Goal: Task Accomplishment & Management: Manage account settings

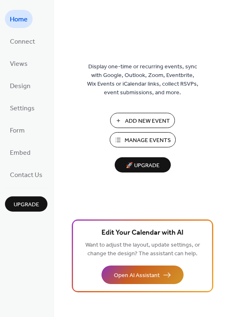
click at [131, 269] on button "Open AI Assistant" at bounding box center [142, 274] width 82 height 19
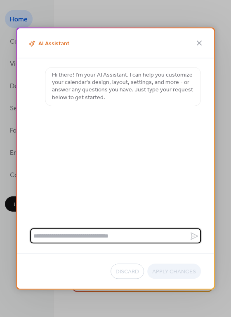
click at [116, 231] on textarea at bounding box center [109, 235] width 159 height 15
type textarea "**********"
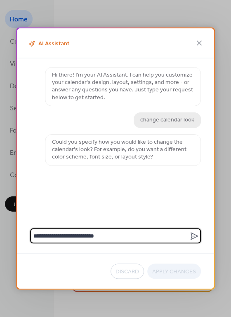
type textarea "**********"
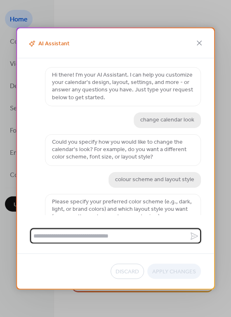
scroll to position [9, 0]
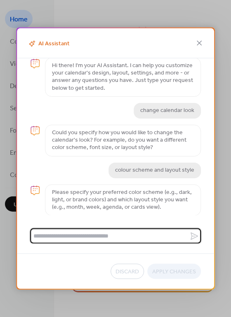
click at [75, 236] on textarea at bounding box center [109, 235] width 159 height 15
type textarea "**********"
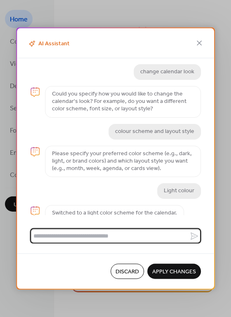
scroll to position [54, 0]
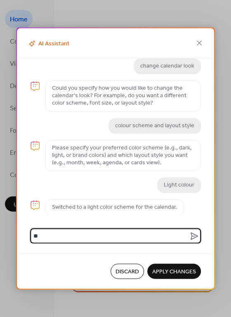
type textarea "*"
type textarea "**********"
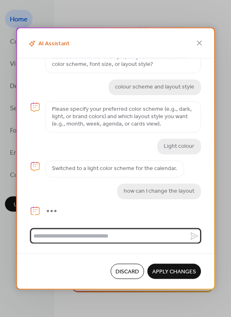
scroll to position [113, 0]
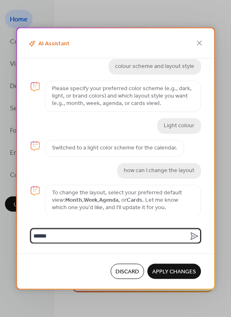
type textarea "******"
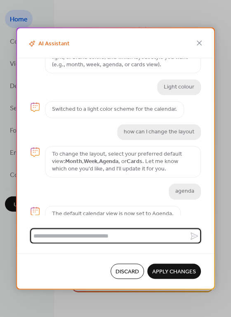
scroll to position [158, 0]
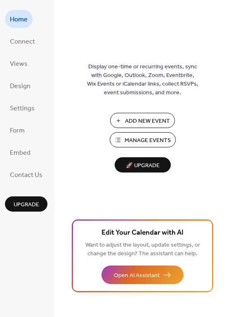
click at [133, 166] on span "🚀 Upgrade" at bounding box center [142, 165] width 46 height 11
click at [137, 141] on span "Manage Events" at bounding box center [147, 140] width 46 height 9
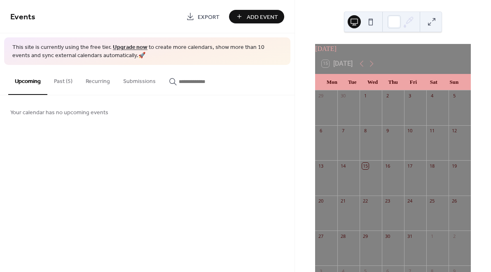
click at [65, 83] on button "Past (5)" at bounding box center [63, 79] width 32 height 29
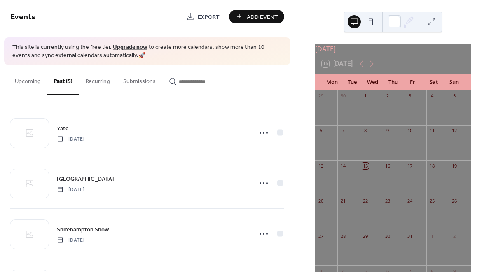
click at [263, 19] on span "Add Event" at bounding box center [262, 17] width 31 height 9
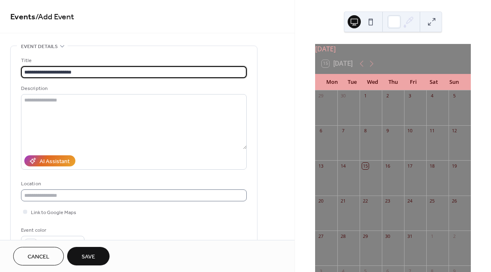
type input "**********"
click at [56, 200] on input "text" at bounding box center [134, 196] width 226 height 12
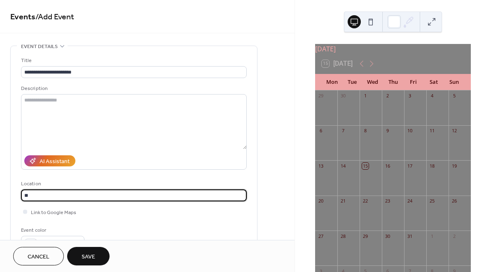
type input "*"
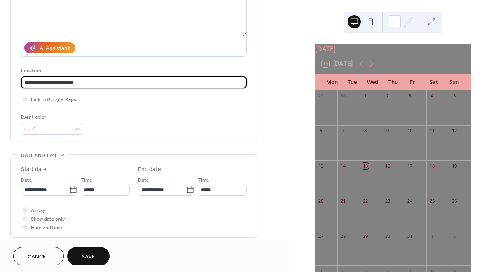
scroll to position [133, 0]
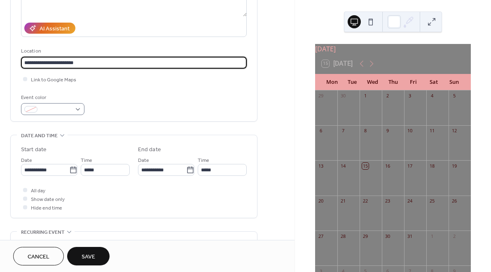
type input "**********"
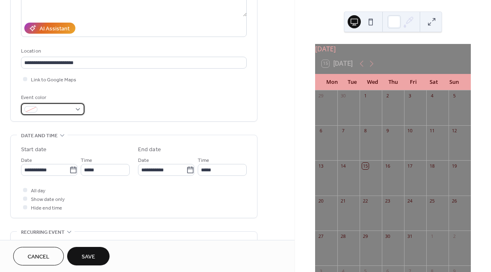
click at [80, 108] on div at bounding box center [52, 109] width 63 height 12
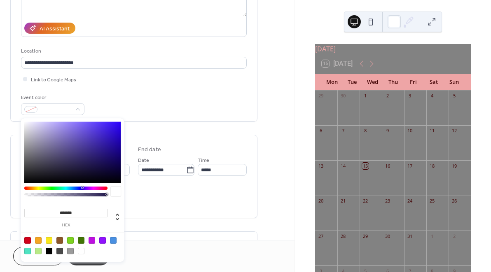
click at [27, 241] on div at bounding box center [27, 241] width 7 height 7
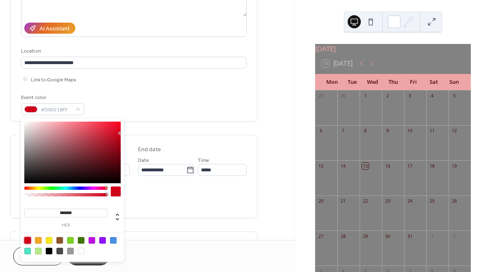
type input "*******"
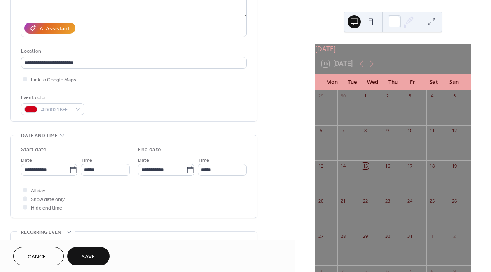
click at [185, 146] on div "**********" at bounding box center [134, 176] width 226 height 83
click at [41, 175] on input "**********" at bounding box center [45, 170] width 48 height 12
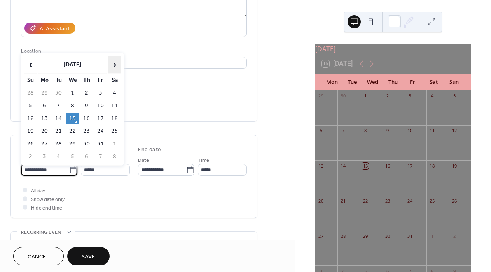
click at [117, 67] on span "›" at bounding box center [114, 64] width 12 height 16
click at [117, 143] on td "31" at bounding box center [114, 144] width 13 height 12
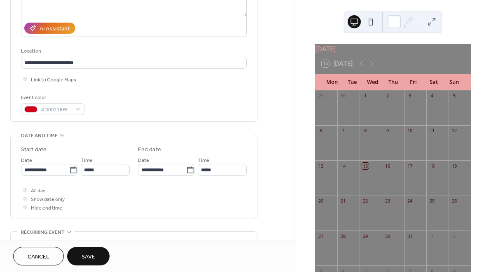
type input "**********"
click at [107, 171] on input "*****" at bounding box center [105, 170] width 49 height 12
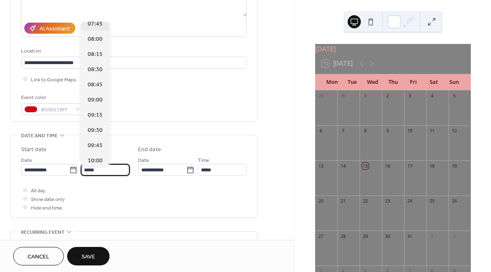
scroll to position [488, 0]
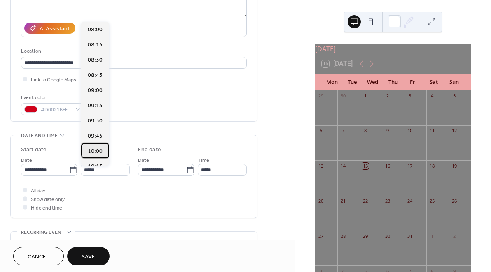
click at [93, 151] on span "10:00" at bounding box center [95, 151] width 15 height 9
type input "*****"
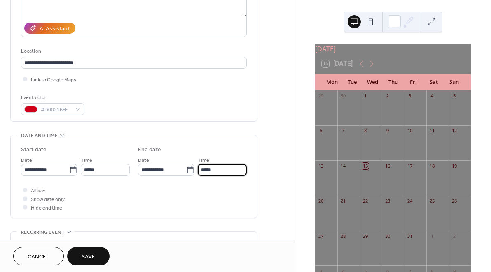
click at [229, 174] on input "*****" at bounding box center [222, 170] width 49 height 12
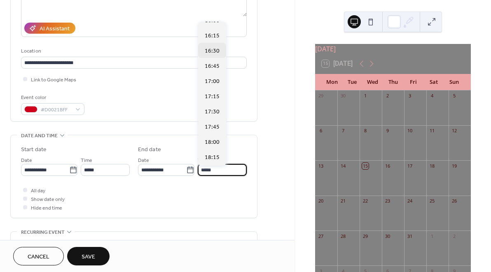
scroll to position [355, 0]
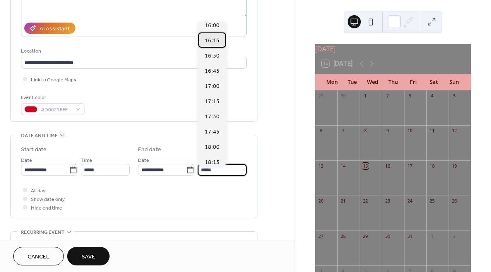
click at [214, 42] on span "16:15" at bounding box center [212, 41] width 15 height 9
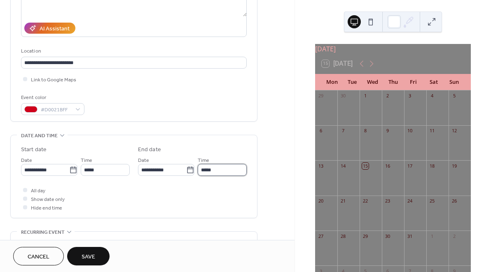
click at [225, 170] on input "*****" at bounding box center [222, 170] width 49 height 12
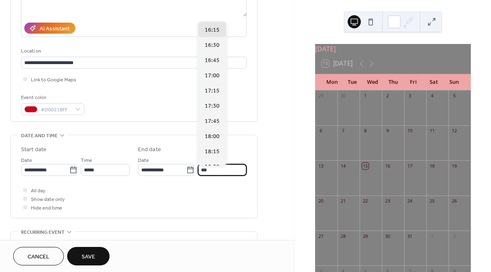
scroll to position [350, 0]
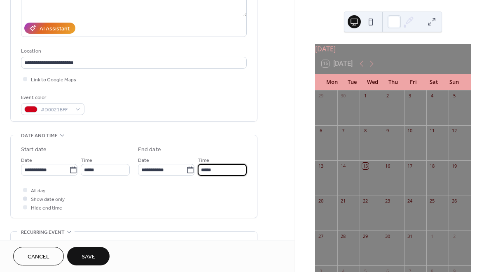
type input "*****"
click at [26, 200] on div at bounding box center [25, 199] width 4 height 4
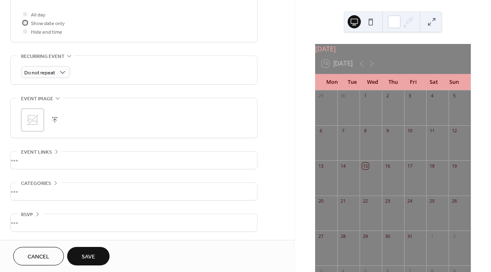
scroll to position [312, 0]
click at [100, 254] on button "Save" at bounding box center [88, 256] width 42 height 19
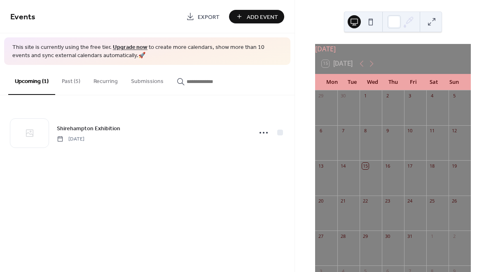
click at [372, 21] on button at bounding box center [370, 21] width 13 height 13
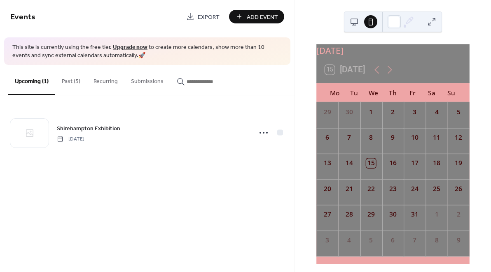
click at [355, 24] on button at bounding box center [353, 21] width 13 height 13
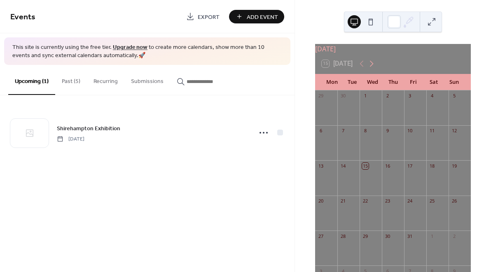
click at [374, 67] on icon at bounding box center [371, 64] width 10 height 10
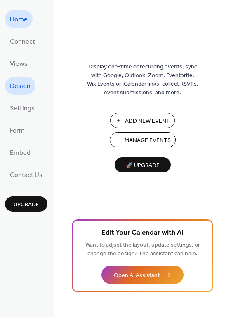
click at [18, 94] on link "Design" at bounding box center [20, 86] width 30 height 18
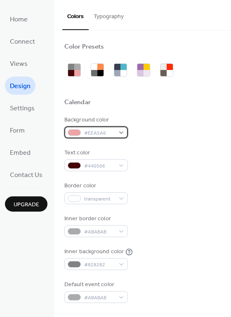
click at [119, 133] on div "#EEA5A6" at bounding box center [95, 132] width 63 height 12
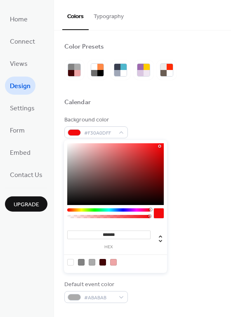
click at [159, 146] on div at bounding box center [115, 174] width 96 height 62
click at [151, 176] on div at bounding box center [115, 174] width 96 height 62
type input "*******"
click at [142, 168] on div at bounding box center [115, 174] width 96 height 62
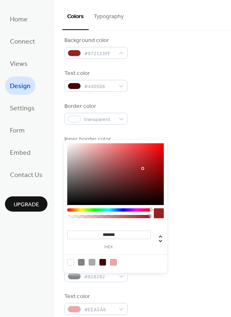
scroll to position [89, 0]
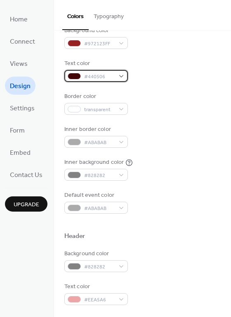
click at [117, 77] on div "#440506" at bounding box center [95, 76] width 63 height 12
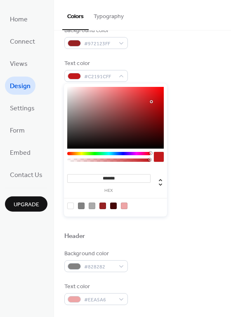
click at [151, 102] on div at bounding box center [115, 118] width 96 height 62
click at [80, 156] on div at bounding box center [108, 159] width 83 height 14
click at [81, 154] on div at bounding box center [108, 153] width 83 height 3
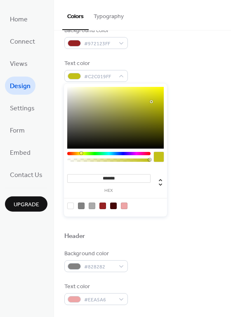
click at [82, 153] on div at bounding box center [81, 153] width 2 height 2
click at [80, 153] on div at bounding box center [108, 153] width 83 height 3
click at [160, 90] on div at bounding box center [115, 118] width 96 height 62
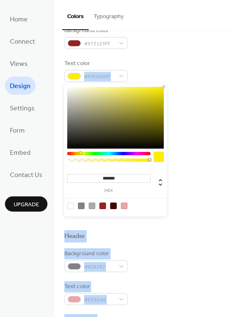
drag, startPoint x: 160, startPoint y: 90, endPoint x: 167, endPoint y: 80, distance: 11.5
click at [167, 80] on body "Home Connect Views Design Settings Form Embed Contact Us Upgrade Design Upgrade…" at bounding box center [115, 158] width 231 height 317
click at [157, 92] on div at bounding box center [115, 118] width 96 height 62
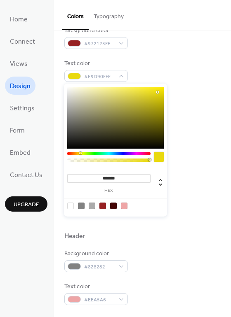
click at [161, 88] on div at bounding box center [115, 118] width 96 height 62
type input "*******"
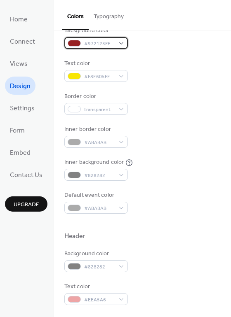
click at [120, 41] on div "#972123FF" at bounding box center [95, 43] width 63 height 12
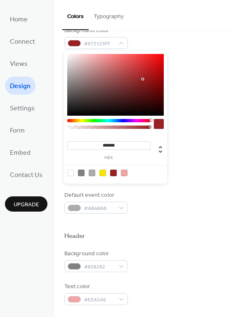
click at [137, 78] on div at bounding box center [115, 85] width 96 height 62
click at [138, 82] on div at bounding box center [115, 85] width 96 height 62
click at [143, 83] on div at bounding box center [115, 85] width 96 height 62
click at [114, 173] on div at bounding box center [113, 173] width 7 height 7
click at [158, 152] on icon at bounding box center [160, 149] width 10 height 10
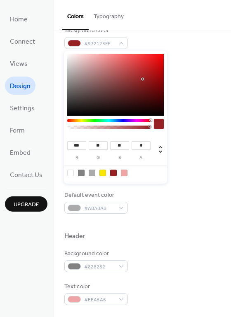
type input "***"
type input "**"
click at [148, 81] on div at bounding box center [115, 85] width 96 height 62
type input "***"
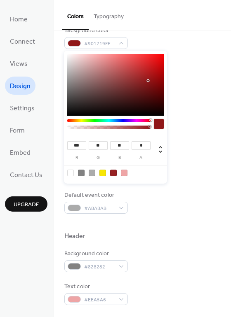
type input "**"
click at [149, 87] on div at bounding box center [115, 85] width 96 height 62
type input "***"
type input "**"
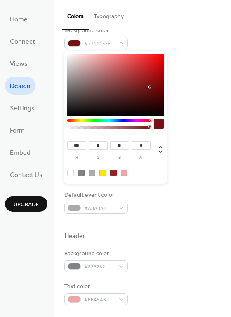
type input "**"
click at [151, 78] on div at bounding box center [115, 85] width 96 height 62
type input "***"
type input "**"
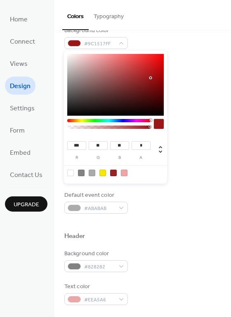
click at [144, 79] on div at bounding box center [115, 85] width 96 height 62
type input "**"
click at [137, 79] on div at bounding box center [115, 85] width 96 height 62
type input "***"
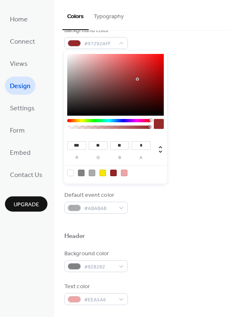
type input "**"
click at [147, 79] on div at bounding box center [115, 85] width 96 height 62
type input "***"
type input "**"
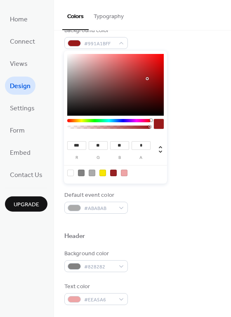
type input "**"
click at [151, 78] on div at bounding box center [115, 85] width 96 height 62
click at [149, 70] on div at bounding box center [115, 85] width 96 height 62
type input "***"
type input "**"
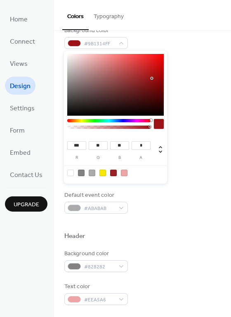
type input "**"
type input "***"
type input "**"
click at [150, 82] on div at bounding box center [115, 85] width 96 height 62
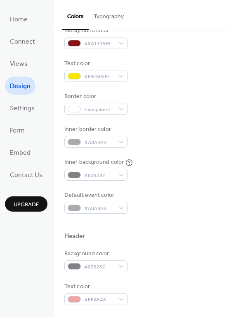
click at [121, 17] on button "Typography" at bounding box center [108, 14] width 40 height 29
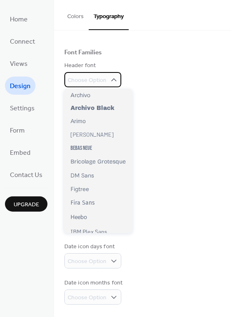
click at [114, 77] on icon at bounding box center [113, 80] width 8 height 8
click at [107, 16] on button "Typography" at bounding box center [108, 15] width 40 height 30
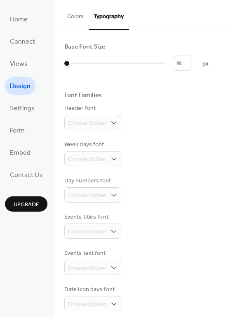
scroll to position [0, 0]
click at [77, 15] on button "Colors" at bounding box center [75, 14] width 26 height 29
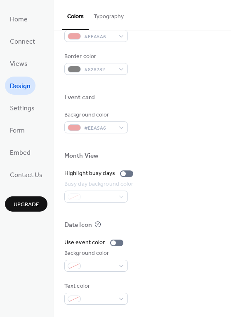
scroll to position [352, 0]
click at [112, 244] on div at bounding box center [113, 242] width 5 height 5
click at [117, 242] on div at bounding box center [119, 242] width 5 height 5
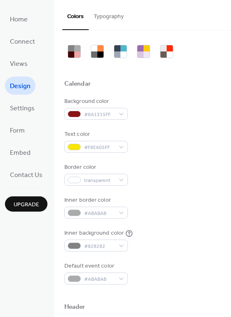
scroll to position [25, 0]
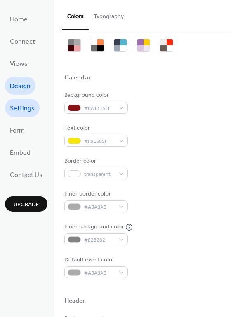
click at [23, 107] on span "Settings" at bounding box center [22, 108] width 25 height 13
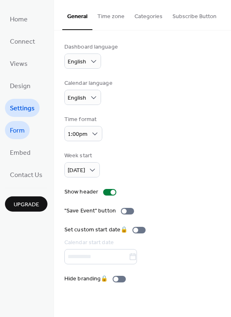
click at [26, 128] on link "Form" at bounding box center [17, 130] width 25 height 18
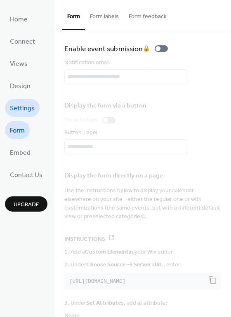
click at [28, 110] on span "Settings" at bounding box center [22, 108] width 25 height 13
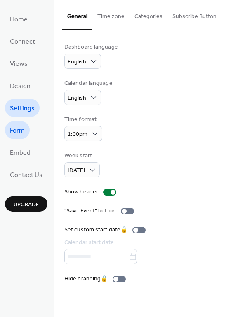
click at [22, 132] on span "Form" at bounding box center [17, 130] width 15 height 13
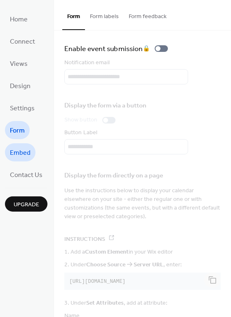
click at [31, 149] on link "Embed" at bounding box center [20, 152] width 30 height 18
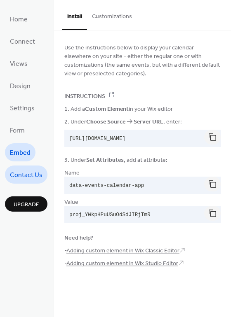
click at [28, 172] on span "Contact Us" at bounding box center [26, 175] width 33 height 13
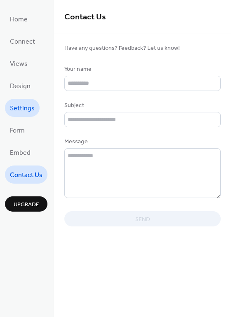
click at [24, 114] on span "Settings" at bounding box center [22, 108] width 25 height 13
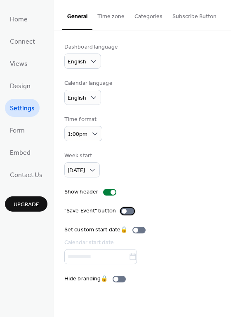
click at [126, 209] on div at bounding box center [127, 211] width 13 height 7
click at [128, 212] on div at bounding box center [130, 211] width 5 height 5
click at [26, 86] on span "Design" at bounding box center [20, 86] width 21 height 13
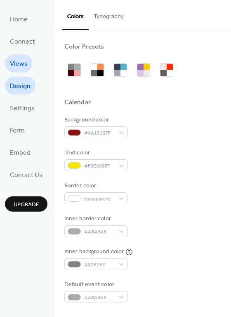
click at [27, 64] on link "Views" at bounding box center [19, 63] width 28 height 18
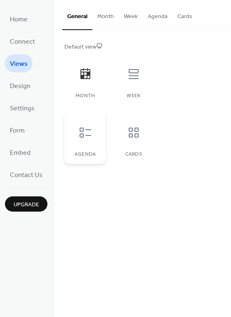
click at [82, 133] on icon at bounding box center [85, 132] width 13 height 13
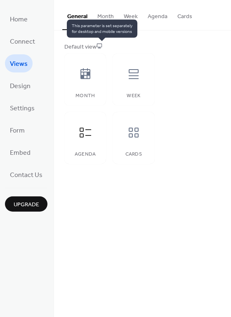
click at [102, 47] on icon at bounding box center [99, 46] width 6 height 6
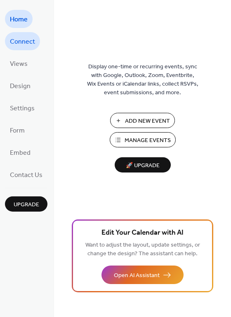
click at [27, 44] on span "Connect" at bounding box center [22, 41] width 25 height 13
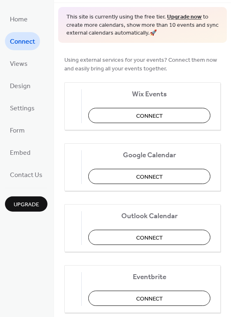
scroll to position [42, 0]
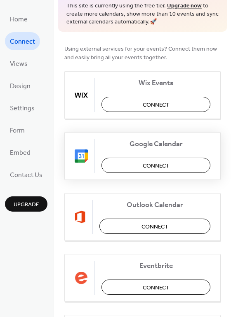
click at [153, 164] on span "Connect" at bounding box center [155, 165] width 27 height 9
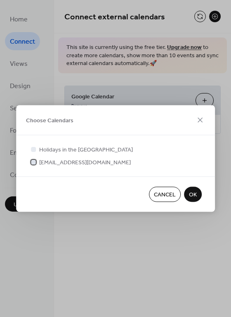
click at [33, 162] on div at bounding box center [33, 161] width 5 height 5
click at [193, 191] on span "OK" at bounding box center [193, 195] width 8 height 9
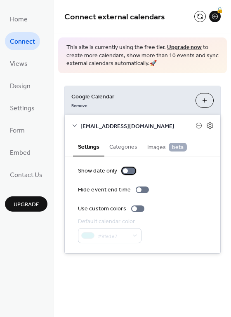
click at [125, 169] on div at bounding box center [125, 170] width 5 height 5
click at [129, 168] on div at bounding box center [128, 171] width 13 height 7
click at [129, 149] on button "Categories" at bounding box center [123, 146] width 38 height 19
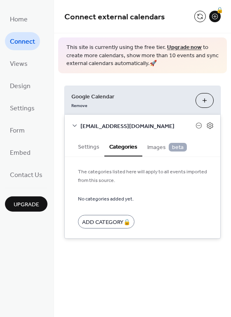
click at [152, 148] on span "Images beta" at bounding box center [167, 147] width 40 height 9
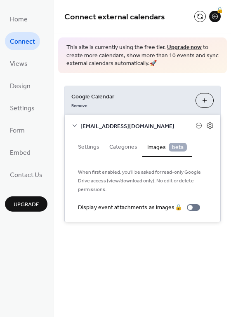
click at [93, 147] on button "Settings" at bounding box center [88, 146] width 31 height 19
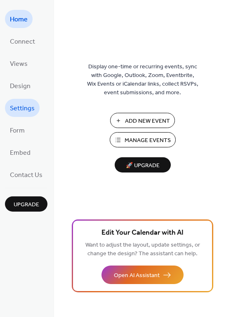
click at [33, 106] on span "Settings" at bounding box center [22, 108] width 25 height 13
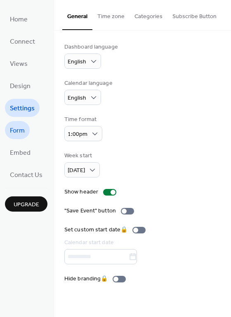
click at [24, 133] on span "Form" at bounding box center [17, 130] width 15 height 13
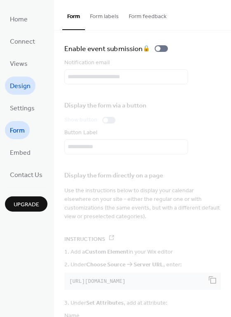
click at [26, 89] on span "Design" at bounding box center [20, 86] width 21 height 13
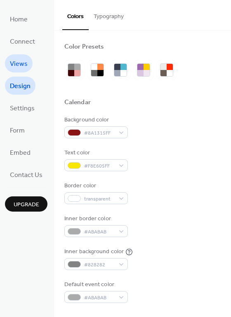
click at [27, 71] on link "Views" at bounding box center [19, 63] width 28 height 18
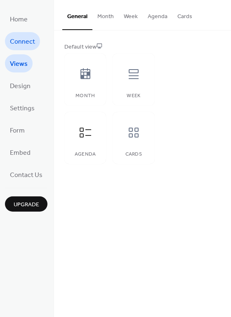
click at [29, 46] on span "Connect" at bounding box center [22, 41] width 25 height 13
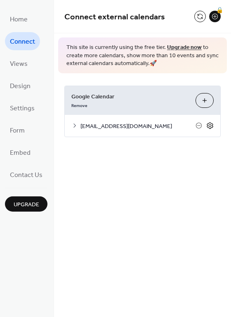
click at [210, 126] on icon at bounding box center [209, 125] width 7 height 7
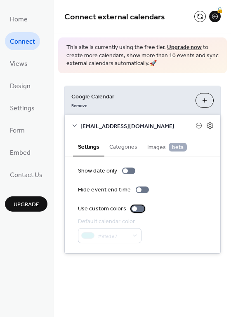
click at [133, 212] on label "Use custom colors" at bounding box center [113, 209] width 70 height 9
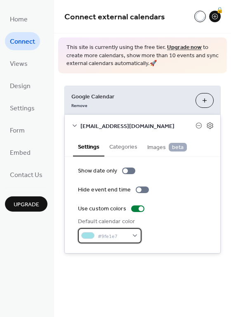
click at [132, 236] on div "#9fe1e7" at bounding box center [109, 235] width 63 height 15
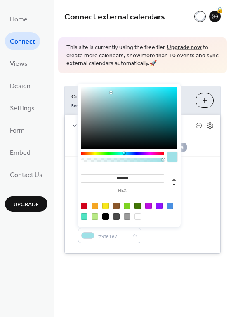
click at [107, 206] on div at bounding box center [105, 206] width 7 height 7
type input "*******"
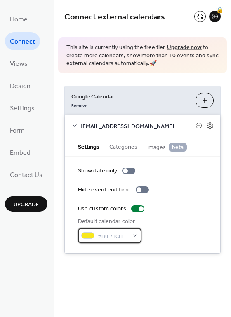
click at [136, 237] on div "#F8E71CFF" at bounding box center [109, 235] width 63 height 15
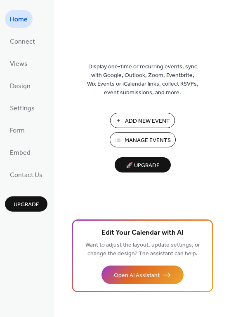
click at [123, 140] on button "Manage Events" at bounding box center [142, 139] width 66 height 15
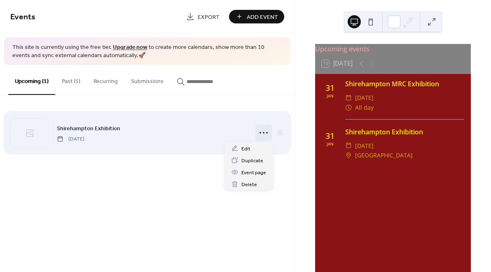
click at [262, 132] on icon at bounding box center [263, 132] width 13 height 13
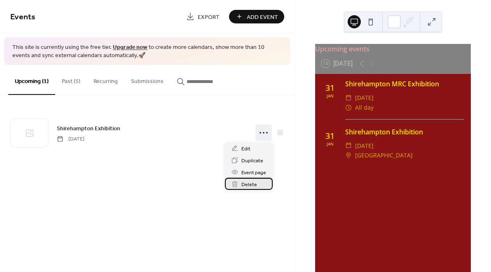
click at [254, 186] on span "Delete" at bounding box center [249, 185] width 16 height 9
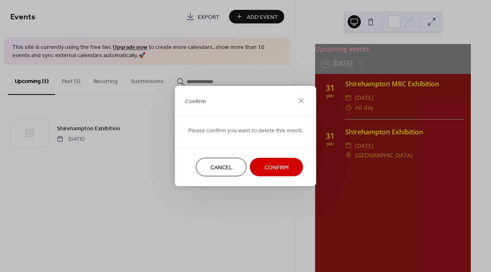
click at [269, 168] on span "Confirm" at bounding box center [276, 168] width 24 height 9
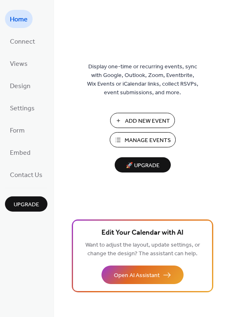
click at [126, 144] on span "Manage Events" at bounding box center [147, 140] width 46 height 9
click at [132, 142] on span "Manage Events" at bounding box center [147, 140] width 46 height 9
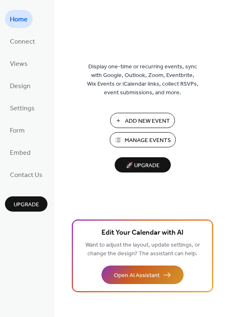
click at [140, 272] on span "Open AI Assistant" at bounding box center [137, 275] width 46 height 9
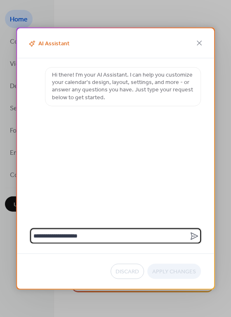
type textarea "**********"
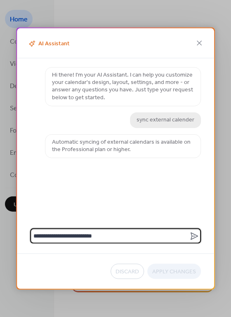
type textarea "**********"
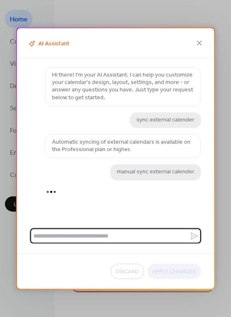
scroll to position [2, 0]
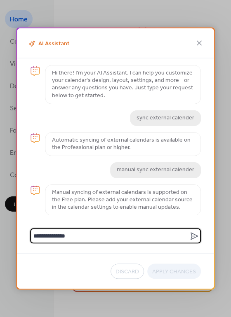
type textarea "**********"
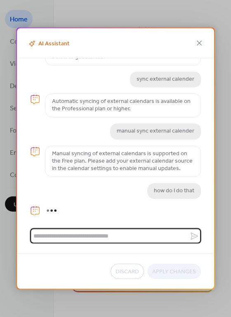
scroll to position [84, 0]
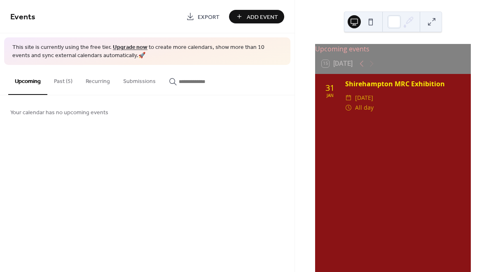
click at [64, 81] on button "Past (5)" at bounding box center [63, 79] width 32 height 29
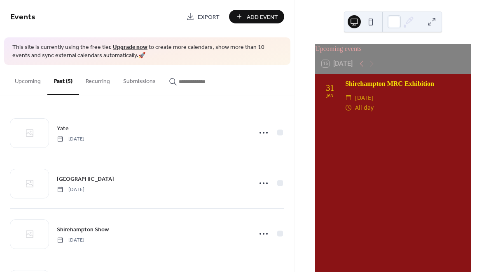
click at [35, 80] on button "Upcoming" at bounding box center [27, 79] width 39 height 29
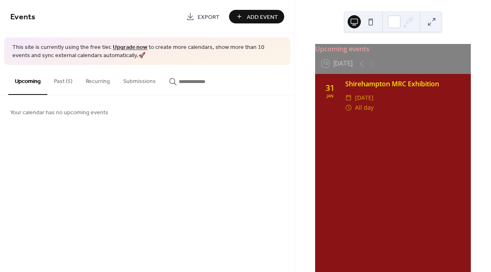
click at [119, 47] on link "Upgrade now" at bounding box center [130, 47] width 35 height 11
click at [368, 100] on span "[DATE]" at bounding box center [364, 98] width 19 height 10
click at [63, 80] on button "Past (5)" at bounding box center [63, 79] width 32 height 29
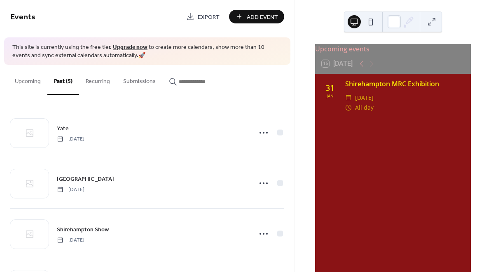
click at [103, 79] on button "Recurring" at bounding box center [97, 79] width 37 height 29
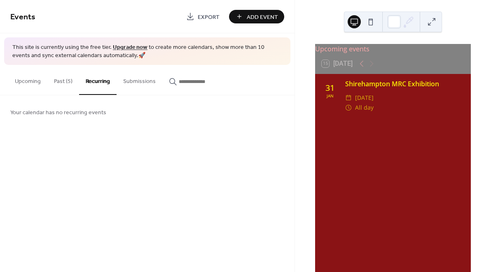
click at [137, 79] on button "Submissions" at bounding box center [139, 79] width 46 height 29
click at [182, 86] on input "button" at bounding box center [203, 81] width 49 height 9
click at [32, 82] on button "Upcoming" at bounding box center [27, 79] width 39 height 29
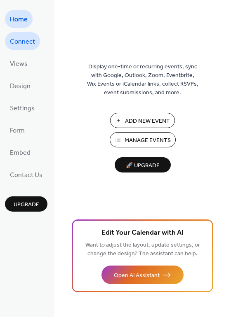
click at [13, 42] on span "Connect" at bounding box center [22, 41] width 25 height 13
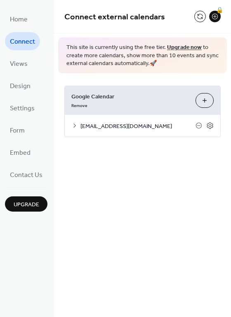
click at [113, 107] on div "Remove" at bounding box center [129, 104] width 117 height 9
click at [112, 126] on span "shirehamptonmrc@gmail.com" at bounding box center [137, 126] width 115 height 9
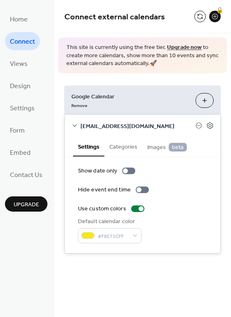
click at [127, 146] on button "Categories" at bounding box center [123, 146] width 38 height 19
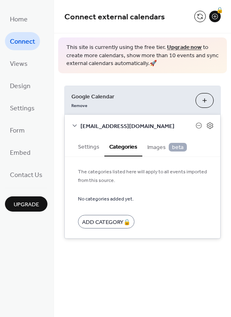
click at [86, 146] on button "Settings" at bounding box center [88, 146] width 31 height 19
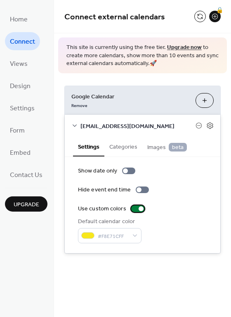
click at [138, 210] on div at bounding box center [140, 208] width 5 height 5
click at [137, 210] on div at bounding box center [137, 208] width 13 height 7
click at [129, 140] on button "Categories" at bounding box center [123, 146] width 38 height 19
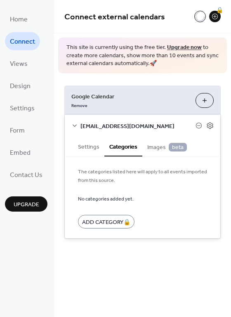
click at [152, 143] on span "Images beta" at bounding box center [167, 147] width 40 height 9
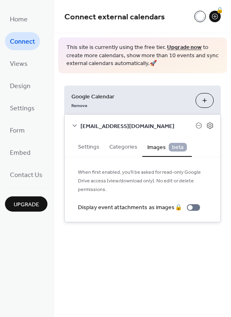
click at [88, 146] on button "Settings" at bounding box center [88, 146] width 31 height 19
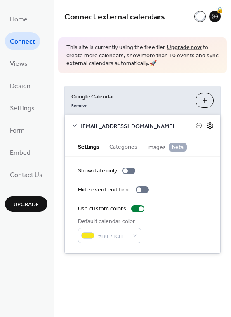
click at [211, 123] on icon at bounding box center [209, 125] width 7 height 7
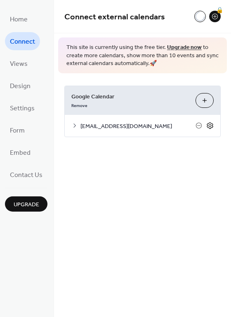
click at [211, 123] on icon at bounding box center [209, 125] width 7 height 7
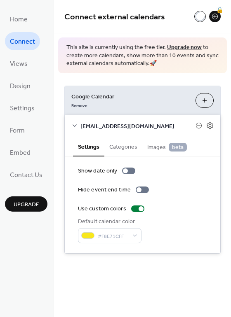
click at [199, 99] on button "Choose Calendars" at bounding box center [204, 100] width 18 height 15
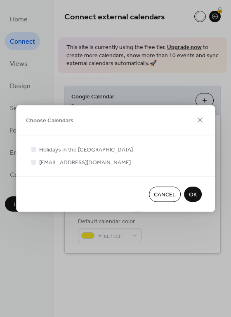
click at [197, 194] on button "OK" at bounding box center [193, 194] width 18 height 15
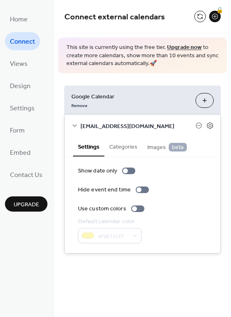
click at [205, 100] on button "Choose Calendars" at bounding box center [204, 100] width 18 height 15
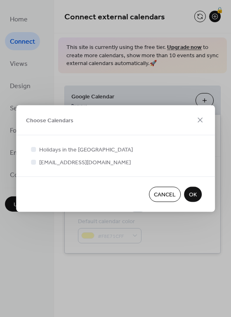
click at [194, 195] on span "OK" at bounding box center [193, 195] width 8 height 9
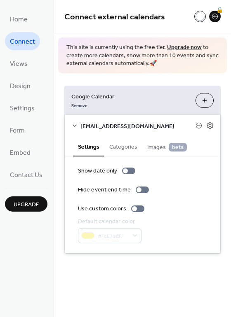
click at [206, 102] on button "Choose Calendars" at bounding box center [204, 100] width 18 height 15
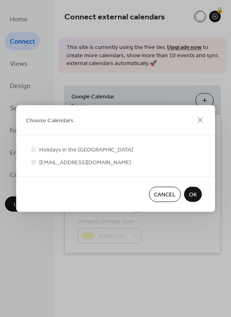
click at [193, 196] on span "OK" at bounding box center [193, 195] width 8 height 9
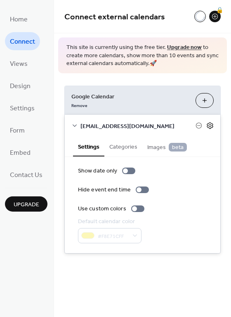
click at [212, 124] on icon at bounding box center [209, 125] width 7 height 7
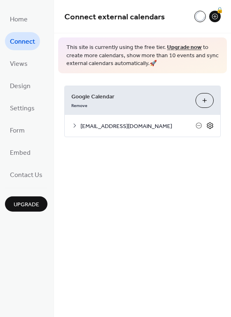
click at [212, 124] on icon at bounding box center [209, 125] width 7 height 7
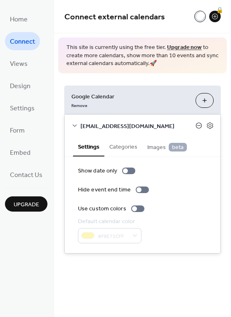
click at [198, 126] on icon at bounding box center [198, 126] width 3 height 0
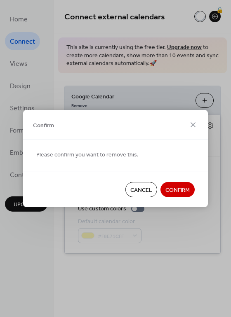
click at [141, 192] on span "Cancel" at bounding box center [141, 190] width 22 height 9
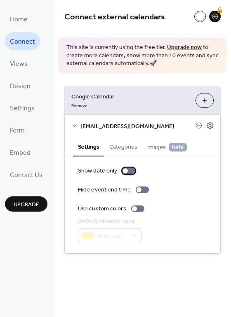
click at [125, 174] on label "Show date only" at bounding box center [108, 171] width 61 height 9
click at [129, 168] on div at bounding box center [131, 170] width 5 height 5
click at [207, 101] on button "Choose Calendars" at bounding box center [204, 100] width 18 height 15
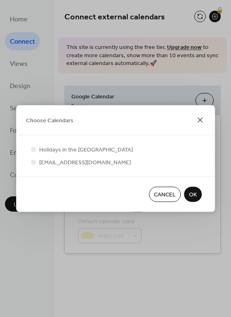
click at [198, 121] on icon at bounding box center [200, 120] width 10 height 10
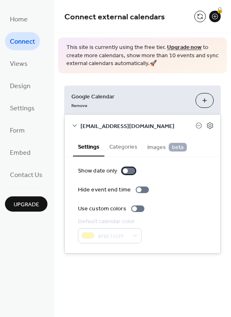
click at [128, 170] on div at bounding box center [128, 171] width 13 height 7
click at [209, 96] on button "Choose Calendars" at bounding box center [204, 100] width 18 height 15
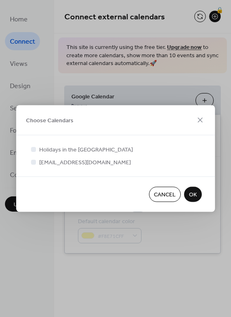
click at [190, 201] on button "OK" at bounding box center [193, 194] width 18 height 15
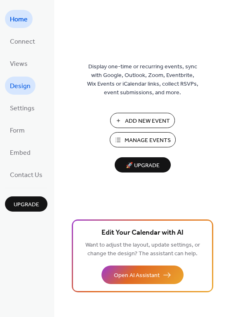
click at [21, 82] on span "Design" at bounding box center [20, 86] width 21 height 13
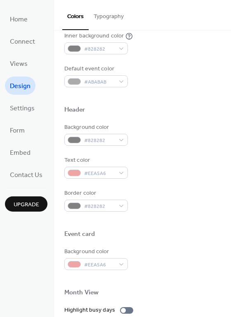
scroll to position [222, 0]
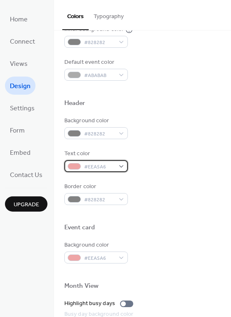
click at [122, 168] on div "#EEA5A6" at bounding box center [95, 166] width 63 height 12
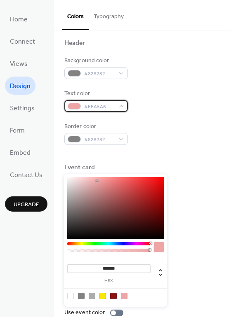
scroll to position [305, 0]
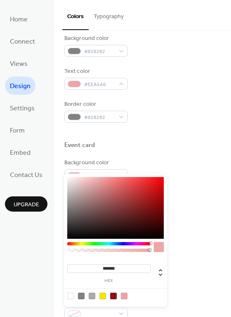
click at [144, 85] on div "Text color #EEA5A6" at bounding box center [142, 78] width 156 height 23
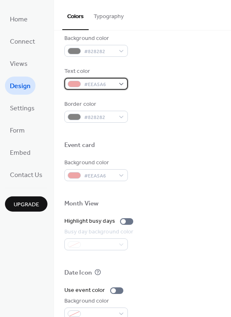
click at [120, 81] on div "#EEA5A6" at bounding box center [95, 84] width 63 height 12
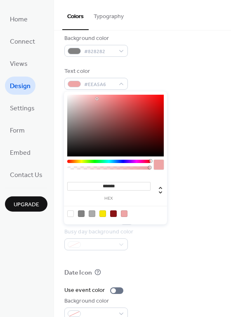
click at [101, 214] on div at bounding box center [102, 213] width 7 height 7
type input "*******"
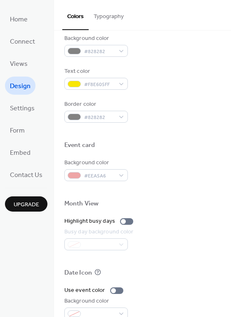
click at [191, 82] on div "Text color #F8E605FF" at bounding box center [142, 78] width 156 height 23
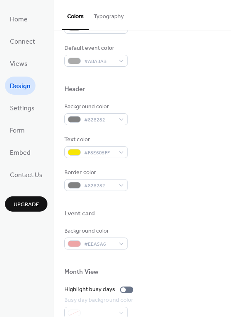
scroll to position [221, 0]
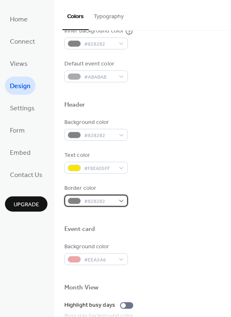
click at [120, 201] on div "#828282" at bounding box center [95, 201] width 63 height 12
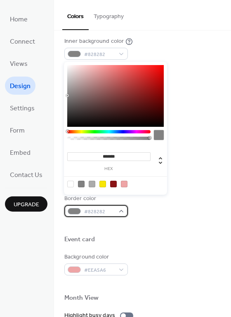
scroll to position [210, 0]
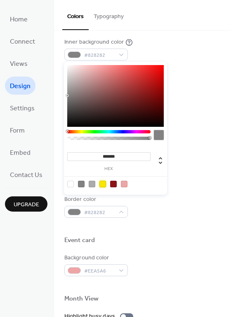
click at [101, 183] on div at bounding box center [102, 184] width 7 height 7
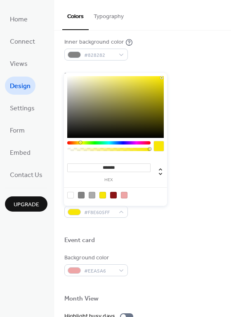
click at [90, 199] on div at bounding box center [115, 194] width 105 height 15
click at [90, 198] on div at bounding box center [115, 194] width 105 height 15
click at [91, 195] on div at bounding box center [91, 195] width 7 height 7
click at [80, 196] on div at bounding box center [81, 195] width 7 height 7
type input "*******"
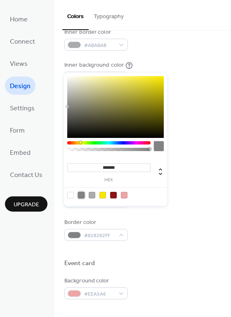
scroll to position [173, 0]
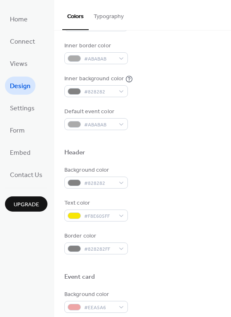
click at [160, 249] on div "Border color #828282FF" at bounding box center [142, 243] width 156 height 23
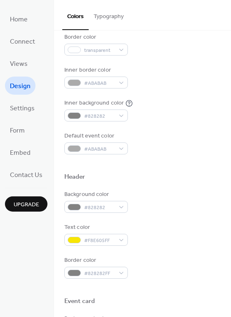
scroll to position [149, 0]
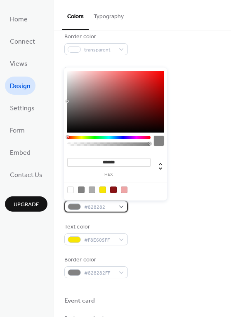
click at [122, 205] on div "#828282" at bounding box center [95, 206] width 63 height 12
click at [74, 189] on div at bounding box center [115, 189] width 105 height 15
click at [73, 189] on div at bounding box center [70, 189] width 7 height 7
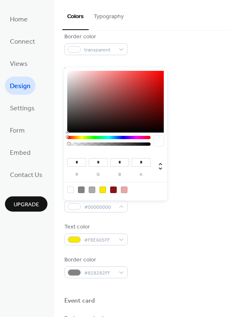
click at [92, 193] on div at bounding box center [115, 189] width 105 height 15
click at [91, 192] on div at bounding box center [91, 189] width 7 height 7
type input "***"
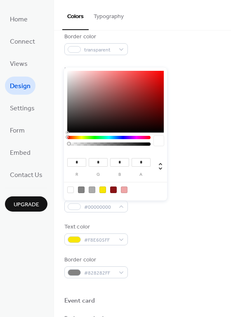
type input "*"
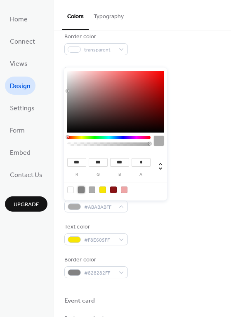
click at [82, 191] on div at bounding box center [81, 189] width 7 height 7
type input "***"
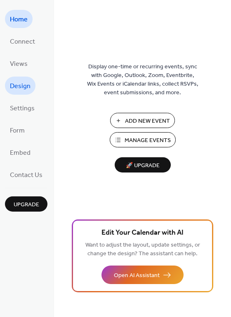
click at [27, 89] on span "Design" at bounding box center [20, 86] width 21 height 13
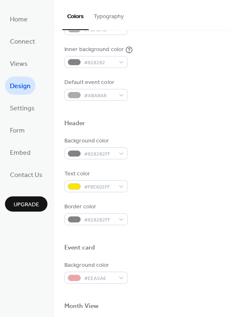
scroll to position [203, 0]
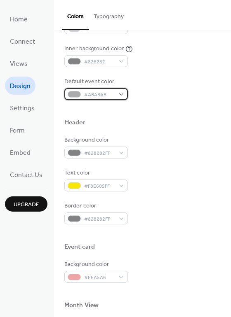
click at [119, 96] on div "#ABABAB" at bounding box center [95, 94] width 63 height 12
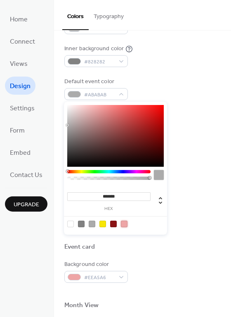
click at [123, 224] on div at bounding box center [124, 224] width 7 height 7
click at [93, 225] on div at bounding box center [91, 224] width 7 height 7
type input "*******"
click at [116, 96] on div "#ABABABFF" at bounding box center [95, 94] width 63 height 12
click at [118, 95] on div "#ABABABFF" at bounding box center [95, 94] width 63 height 12
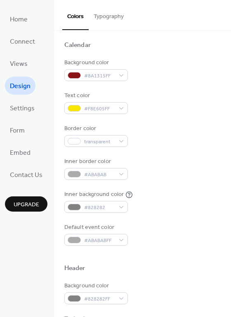
scroll to position [58, 0]
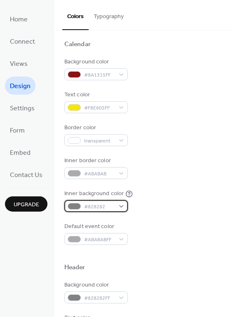
click at [120, 207] on div "#828282" at bounding box center [95, 206] width 63 height 12
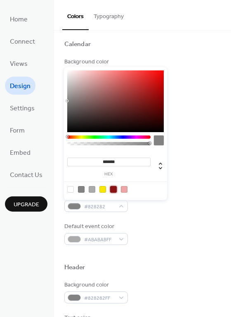
click at [112, 188] on div at bounding box center [113, 189] width 7 height 7
type input "*******"
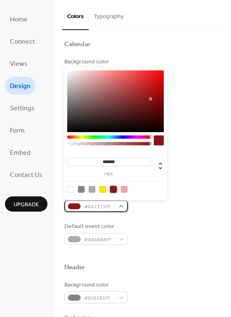
click at [121, 207] on div "#8A1315FF" at bounding box center [95, 206] width 63 height 12
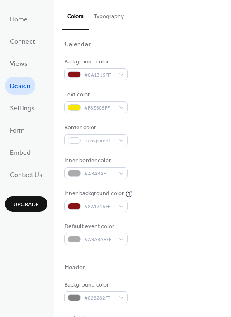
click at [149, 206] on div "Inner background color #8A1315FF" at bounding box center [142, 200] width 156 height 23
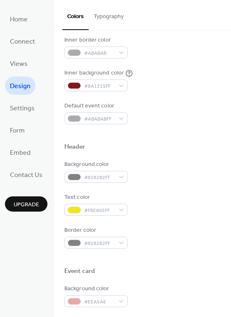
scroll to position [187, 0]
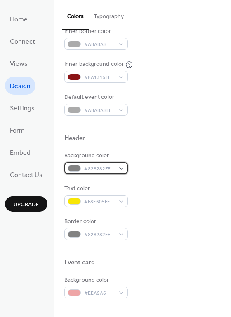
click at [120, 163] on div "#828282FF" at bounding box center [95, 168] width 63 height 12
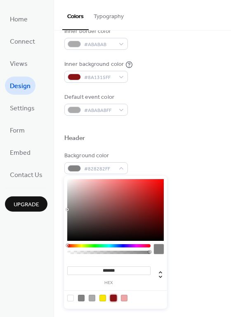
click at [114, 300] on div at bounding box center [113, 298] width 7 height 7
click at [68, 254] on div at bounding box center [108, 251] width 83 height 14
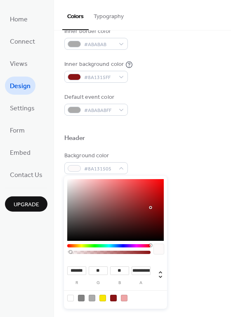
type input "***"
click at [70, 252] on div at bounding box center [108, 252] width 81 height 3
type input "*"
drag, startPoint x: 70, startPoint y: 252, endPoint x: 64, endPoint y: 252, distance: 5.8
click at [64, 252] on div "*** r ** g ** b * a" at bounding box center [115, 242] width 103 height 133
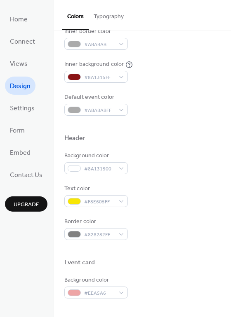
click at [203, 167] on div "Background color #8A131500" at bounding box center [142, 162] width 156 height 23
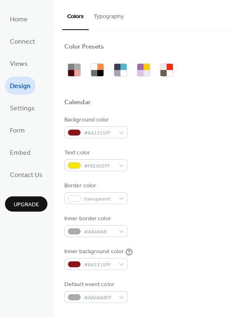
scroll to position [0, 0]
click at [119, 132] on div "#8A1315FF" at bounding box center [95, 132] width 63 height 12
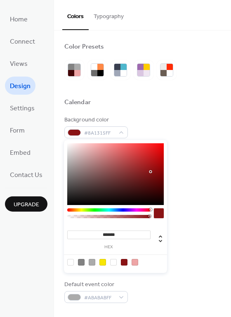
type input "***"
click at [68, 215] on div at bounding box center [108, 216] width 81 height 3
drag, startPoint x: 68, startPoint y: 215, endPoint x: 63, endPoint y: 216, distance: 5.0
click at [64, 216] on div "*** r ** g ** b * a" at bounding box center [115, 206] width 103 height 133
click at [157, 113] on div at bounding box center [142, 112] width 156 height 7
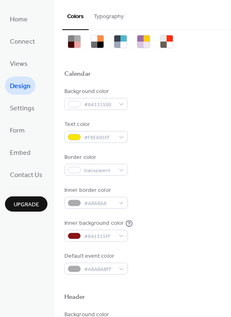
scroll to position [42, 0]
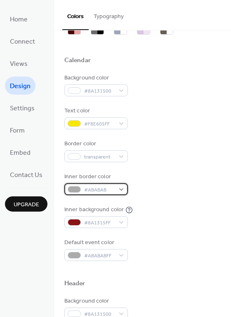
click at [115, 193] on div "#ABABAB" at bounding box center [95, 189] width 63 height 12
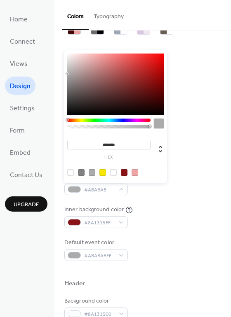
click at [136, 173] on div at bounding box center [134, 172] width 7 height 7
click at [72, 174] on div at bounding box center [70, 172] width 7 height 7
type input "*"
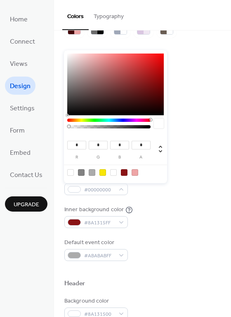
click at [164, 230] on div "Background color #8A131500 Text color #F8E605FF Border color transparent Inner …" at bounding box center [142, 167] width 156 height 187
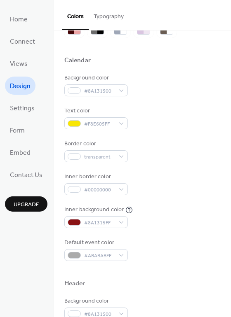
scroll to position [49, 0]
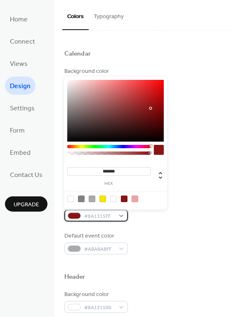
click at [116, 213] on div "#8A1315FF" at bounding box center [95, 216] width 63 height 12
click at [70, 200] on div at bounding box center [70, 199] width 7 height 7
type input "*"
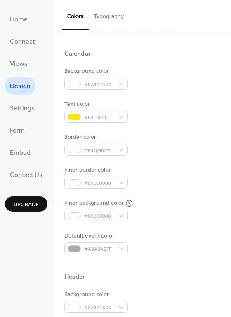
click at [179, 219] on div "Inner background color #00000000" at bounding box center [142, 210] width 156 height 23
click at [119, 244] on div "#ABABABFF" at bounding box center [95, 248] width 63 height 12
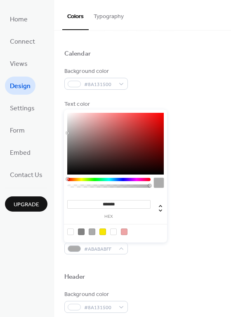
click at [70, 231] on div at bounding box center [70, 231] width 7 height 7
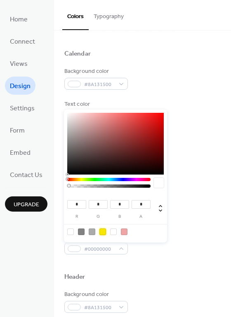
click at [104, 231] on div at bounding box center [102, 231] width 7 height 7
type input "***"
type input "*"
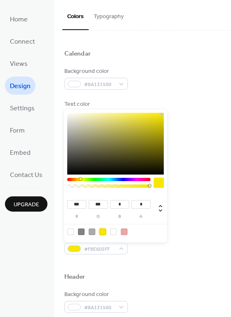
click at [70, 231] on div at bounding box center [70, 231] width 7 height 7
type input "*"
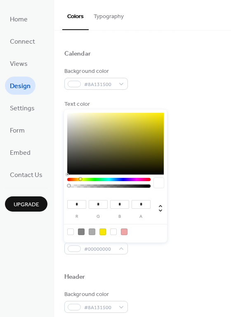
click at [104, 231] on div at bounding box center [102, 231] width 7 height 7
type input "***"
type input "*"
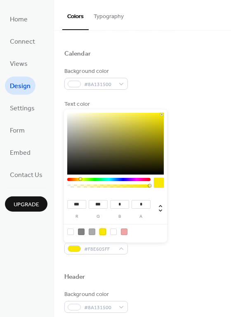
click at [90, 230] on div at bounding box center [91, 231] width 7 height 7
type input "***"
click at [82, 231] on div at bounding box center [81, 231] width 7 height 7
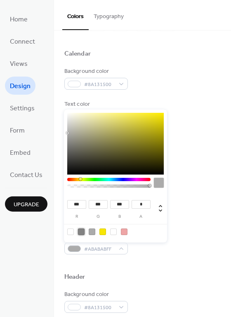
type input "***"
click at [70, 232] on div at bounding box center [70, 231] width 7 height 7
type input "*"
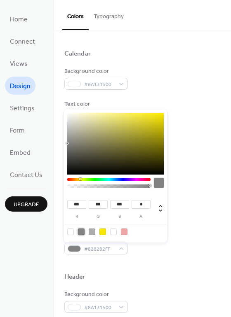
type input "*"
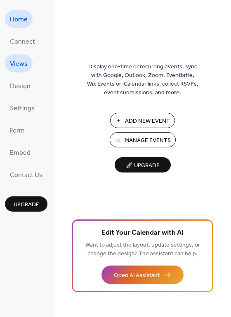
click at [28, 67] on link "Views" at bounding box center [19, 63] width 28 height 18
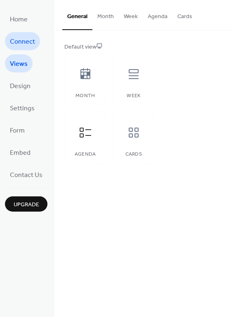
click at [27, 38] on span "Connect" at bounding box center [22, 41] width 25 height 13
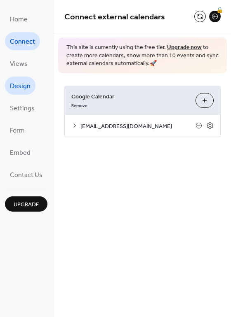
click at [30, 86] on link "Design" at bounding box center [20, 86] width 30 height 18
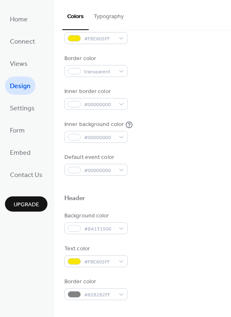
scroll to position [120, 0]
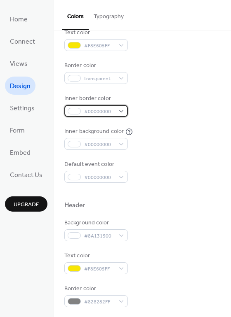
click at [118, 112] on div "#00000000" at bounding box center [95, 111] width 63 height 12
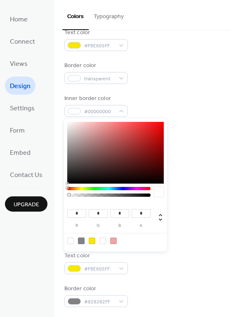
click at [79, 242] on div at bounding box center [81, 241] width 7 height 7
type input "***"
type input "*"
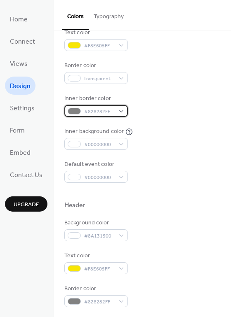
click at [122, 109] on div "#828282FF" at bounding box center [95, 111] width 63 height 12
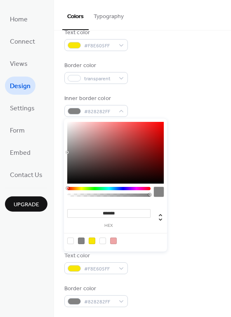
click at [133, 86] on div "Background color #8A131500 Text color #F8E605FF Border color transparent Inner …" at bounding box center [142, 88] width 156 height 187
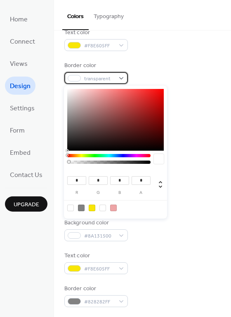
click at [125, 79] on div "transparent" at bounding box center [95, 78] width 63 height 12
click at [81, 205] on div at bounding box center [81, 208] width 7 height 7
type input "***"
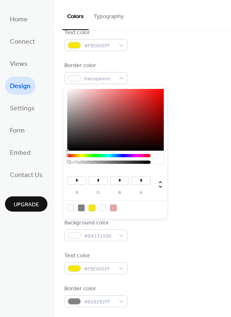
type input "*"
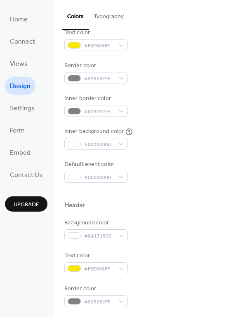
click at [196, 131] on div "Inner background color #00000000" at bounding box center [142, 138] width 156 height 23
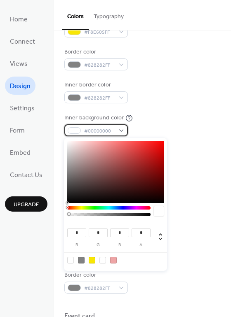
click at [117, 132] on div "#00000000" at bounding box center [95, 130] width 63 height 12
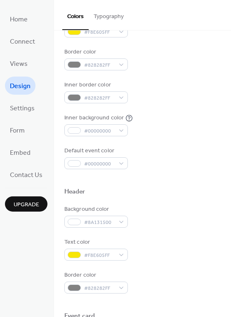
click at [175, 103] on div "Background color #8A131500 Text color #F8E605FF Border color #828282FF Inner bo…" at bounding box center [142, 75] width 156 height 187
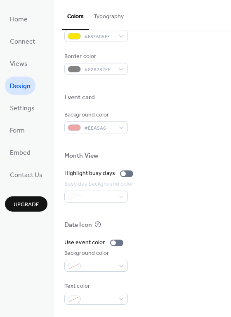
scroll to position [346, 0]
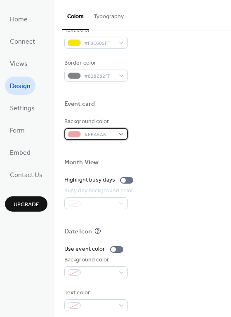
click at [118, 138] on div "#EEA5A6" at bounding box center [95, 134] width 63 height 12
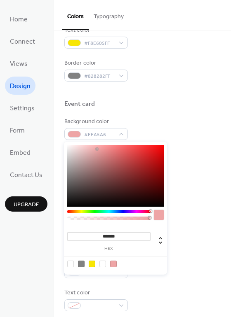
click at [70, 261] on div at bounding box center [70, 264] width 7 height 7
type input "*"
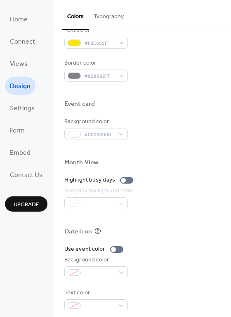
click at [181, 148] on div at bounding box center [142, 149] width 156 height 19
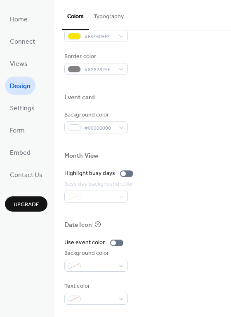
scroll to position [352, 0]
click at [115, 243] on div at bounding box center [116, 243] width 13 height 7
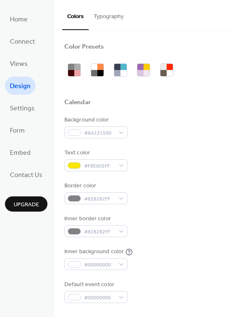
scroll to position [0, 0]
click at [116, 18] on button "Typography" at bounding box center [108, 14] width 40 height 29
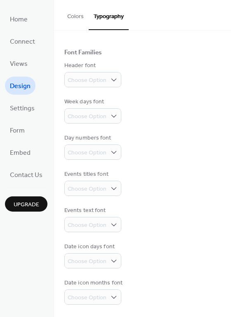
scroll to position [45, 0]
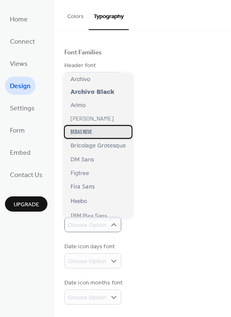
click at [97, 130] on div "Bebas Neue" at bounding box center [98, 132] width 68 height 14
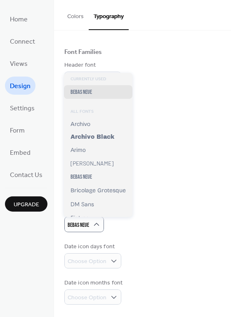
click at [94, 77] on div "Currently Used Bebas Neue ALL FONTS Archivo Archivo Black [PERSON_NAME] Bebas N…" at bounding box center [98, 145] width 68 height 144
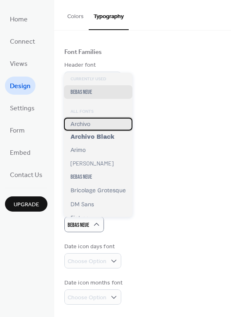
click at [88, 126] on span "Archivo" at bounding box center [80, 124] width 20 height 6
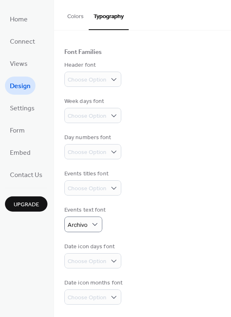
scroll to position [46, 0]
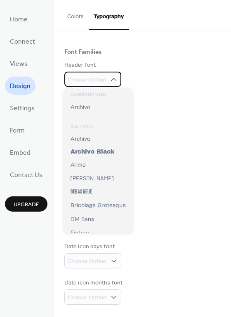
click at [110, 75] on icon at bounding box center [113, 79] width 8 height 8
click at [164, 125] on div "Base Font Size * px Font Families Header font Choose Option Week days font Choo…" at bounding box center [142, 152] width 156 height 305
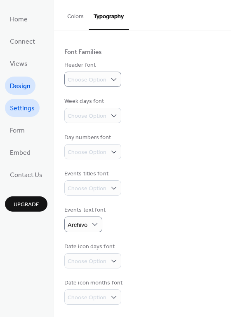
click at [22, 113] on span "Settings" at bounding box center [22, 108] width 25 height 13
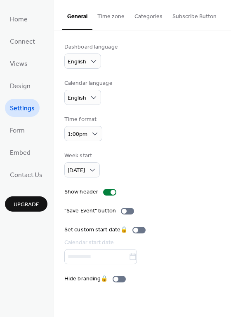
click at [197, 13] on button "Subscribe Button" at bounding box center [194, 14] width 54 height 29
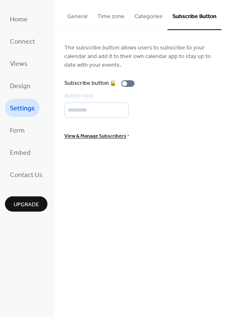
click at [35, 22] on ul "Home Connect Views Design Settings Form Embed Contact Us" at bounding box center [26, 97] width 42 height 174
click at [20, 21] on span "Home" at bounding box center [19, 19] width 18 height 13
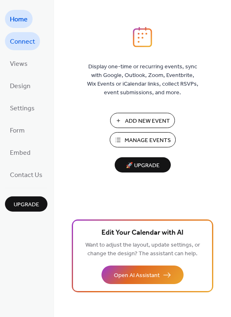
click at [27, 41] on span "Connect" at bounding box center [22, 41] width 25 height 13
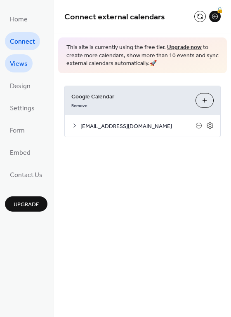
click at [28, 61] on link "Views" at bounding box center [19, 63] width 28 height 18
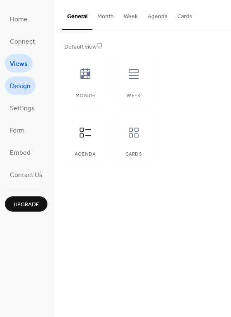
click at [32, 81] on link "Design" at bounding box center [20, 86] width 30 height 18
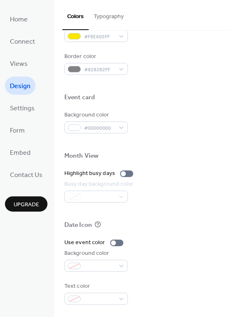
scroll to position [352, 0]
